Goal: Communication & Community: Participate in discussion

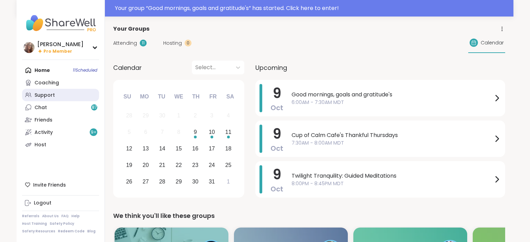
click at [54, 95] on link "Support" at bounding box center [60, 95] width 77 height 12
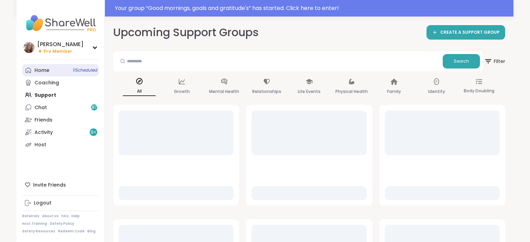
click at [53, 71] on link "Home 11 Scheduled" at bounding box center [60, 70] width 77 height 12
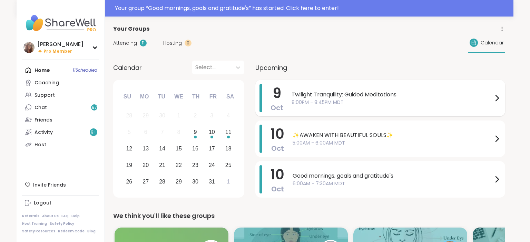
click at [355, 96] on span "Twilight Tranquility: Guided Meditations" at bounding box center [391, 95] width 201 height 8
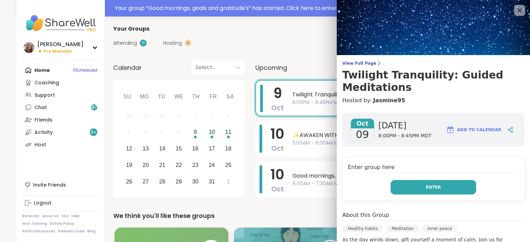
click at [429, 185] on span "Enter" at bounding box center [433, 188] width 15 height 6
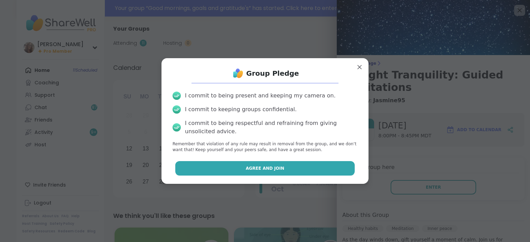
click at [341, 172] on button "Agree and Join" at bounding box center [265, 168] width 180 height 14
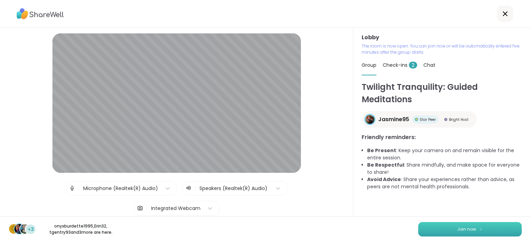
click at [479, 227] on button "Join now" at bounding box center [469, 229] width 103 height 14
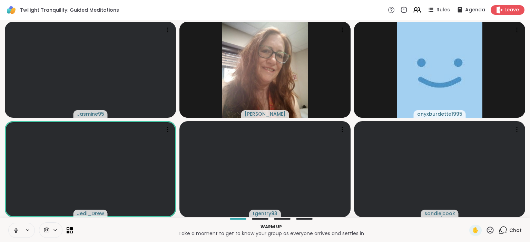
click at [479, 227] on div "✋" at bounding box center [475, 230] width 12 height 11
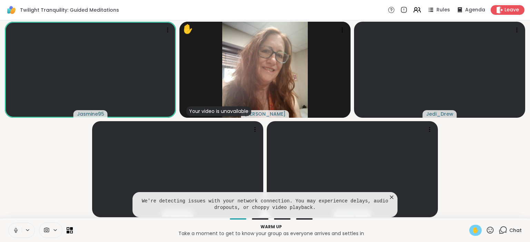
click at [477, 227] on span "✋" at bounding box center [475, 231] width 7 height 8
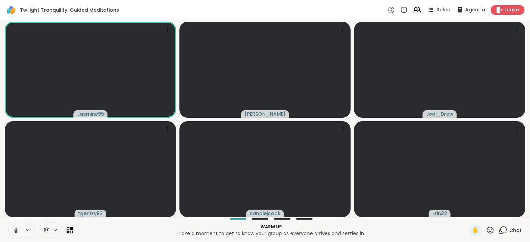
click at [14, 231] on icon at bounding box center [16, 231] width 6 height 6
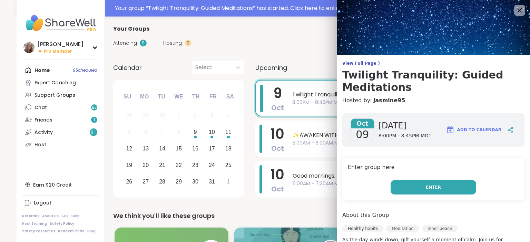
click at [406, 188] on button "Enter" at bounding box center [433, 187] width 86 height 14
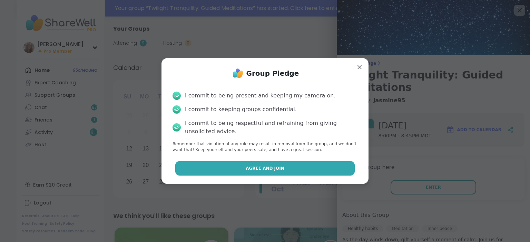
click at [342, 166] on button "Agree and Join" at bounding box center [265, 168] width 180 height 14
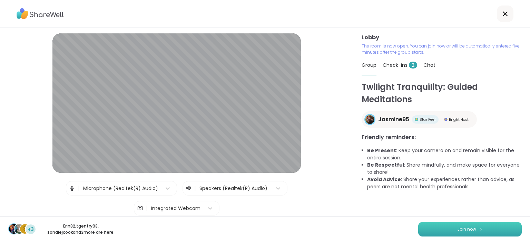
click at [433, 228] on button "Join now" at bounding box center [469, 229] width 103 height 14
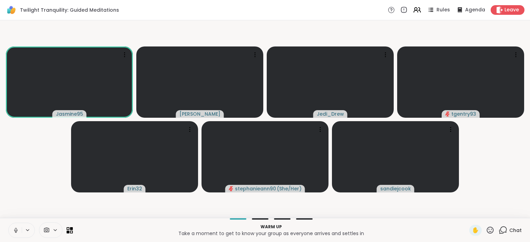
click at [15, 229] on icon at bounding box center [16, 229] width 2 height 3
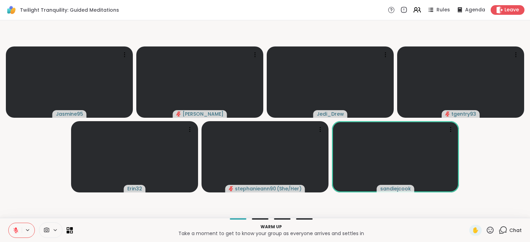
click at [15, 229] on icon at bounding box center [16, 229] width 2 height 3
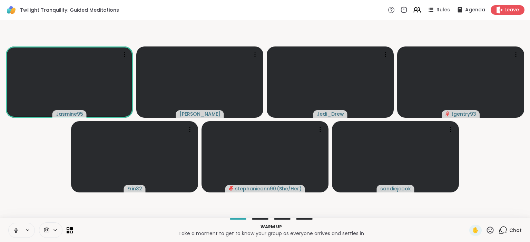
click at [15, 230] on icon at bounding box center [16, 229] width 2 height 3
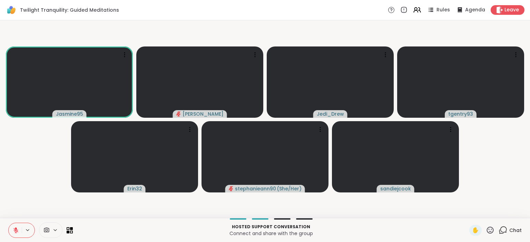
drag, startPoint x: 16, startPoint y: 231, endPoint x: 51, endPoint y: 259, distance: 44.5
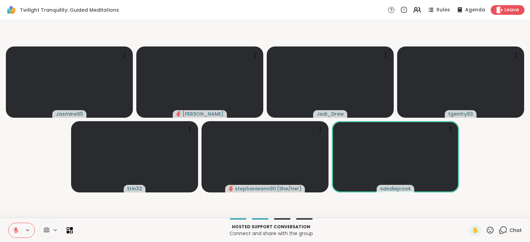
click at [489, 232] on icon at bounding box center [490, 230] width 7 height 7
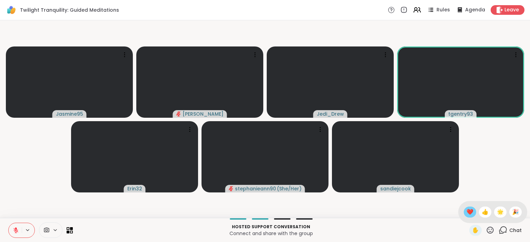
click at [471, 210] on span "❤️" at bounding box center [469, 212] width 7 height 8
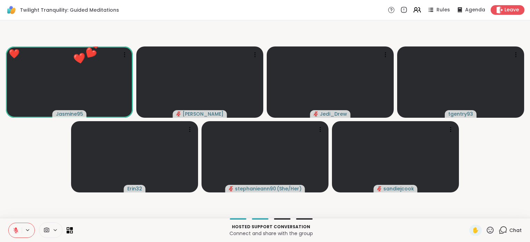
click at [490, 228] on icon at bounding box center [490, 230] width 9 height 9
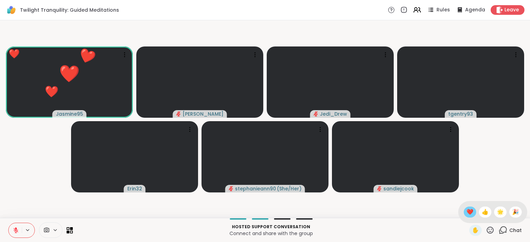
click at [473, 212] on div "❤️" at bounding box center [470, 212] width 12 height 11
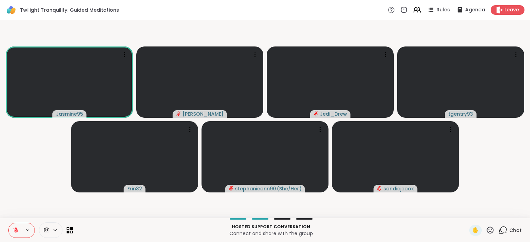
click at [510, 229] on span "Chat" at bounding box center [515, 230] width 12 height 7
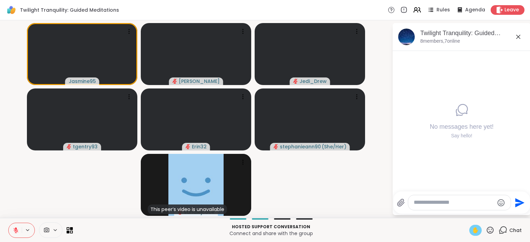
click at [474, 231] on span "✋" at bounding box center [475, 231] width 7 height 8
click at [16, 231] on icon at bounding box center [16, 231] width 6 height 6
click at [17, 232] on icon at bounding box center [16, 231] width 6 height 6
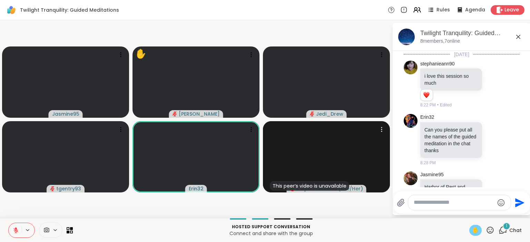
scroll to position [24, 0]
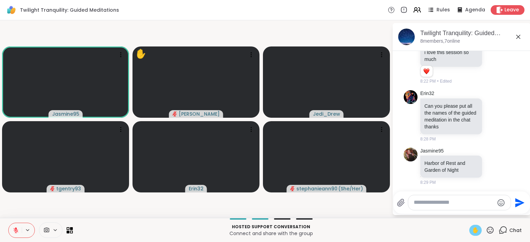
click at [16, 226] on button at bounding box center [15, 231] width 13 height 14
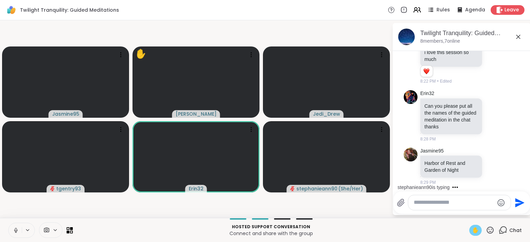
click at [12, 232] on button at bounding box center [15, 231] width 13 height 14
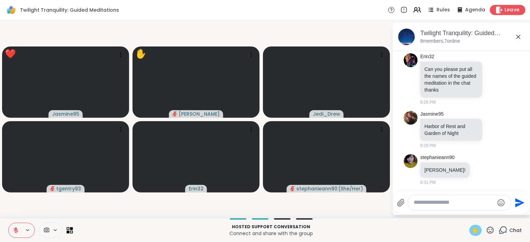
click at [506, 12] on span "Leave" at bounding box center [511, 10] width 15 height 7
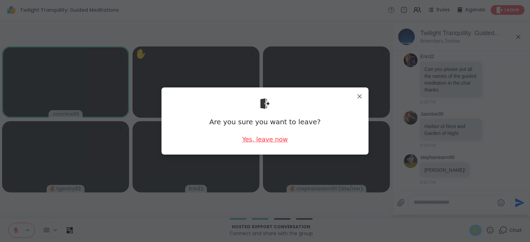
click at [281, 141] on div "Yes, leave now" at bounding box center [265, 139] width 46 height 9
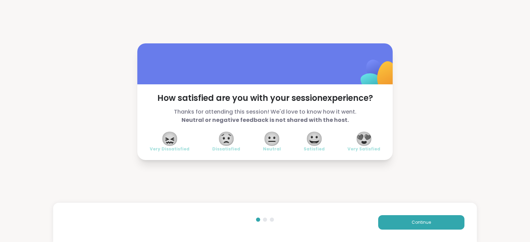
click at [357, 136] on span "😍" at bounding box center [363, 139] width 17 height 12
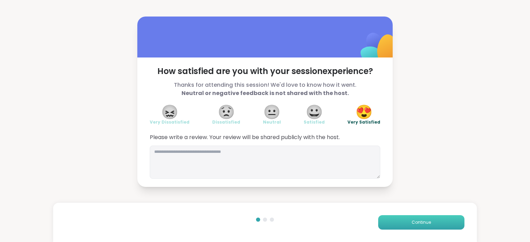
click at [392, 218] on button "Continue" at bounding box center [421, 223] width 86 height 14
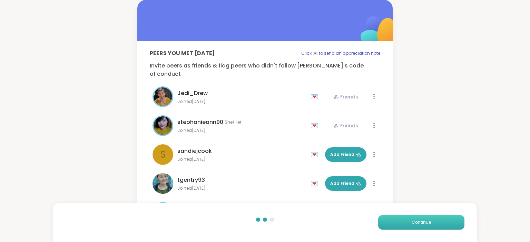
click at [392, 218] on button "Continue" at bounding box center [421, 223] width 86 height 14
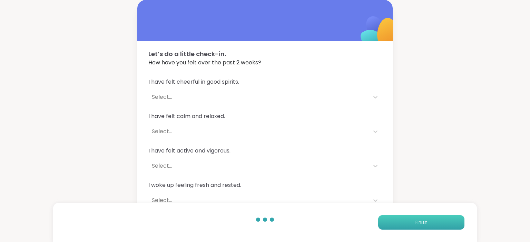
click at [392, 218] on button "Finish" at bounding box center [421, 223] width 86 height 14
